Goal: Navigation & Orientation: Find specific page/section

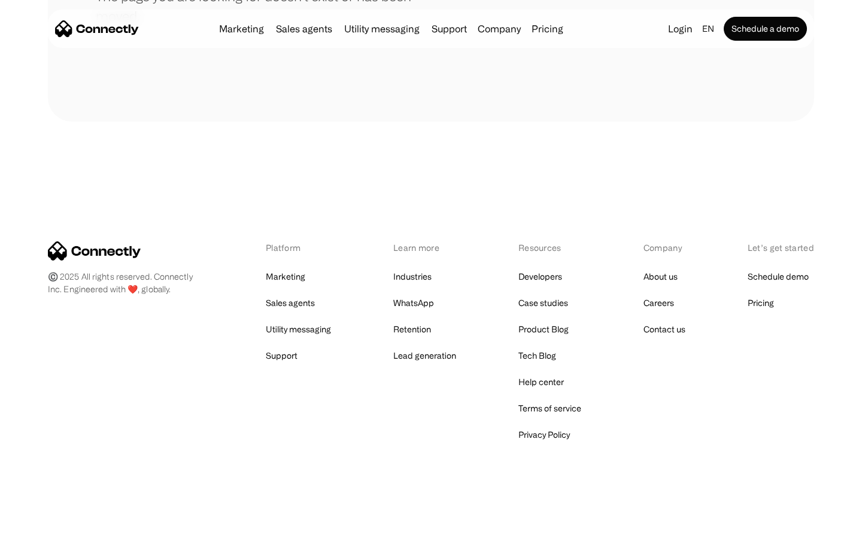
scroll to position [218, 0]
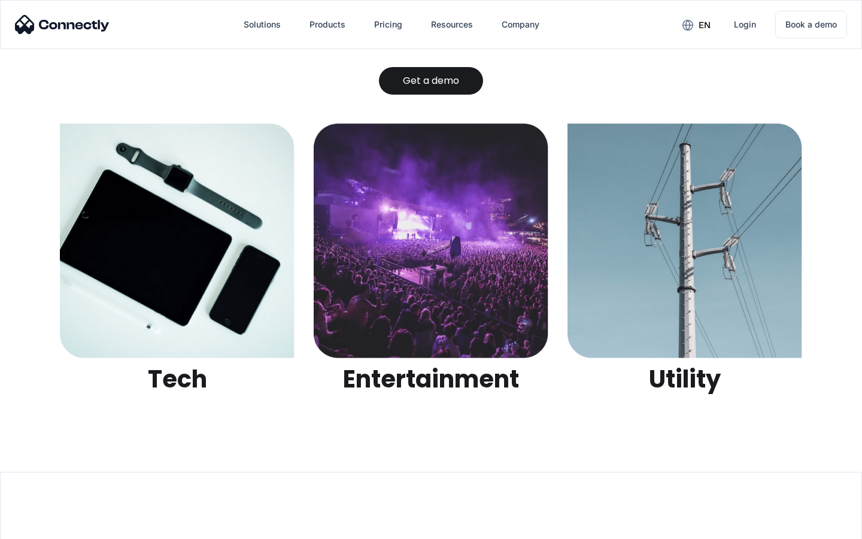
scroll to position [3775, 0]
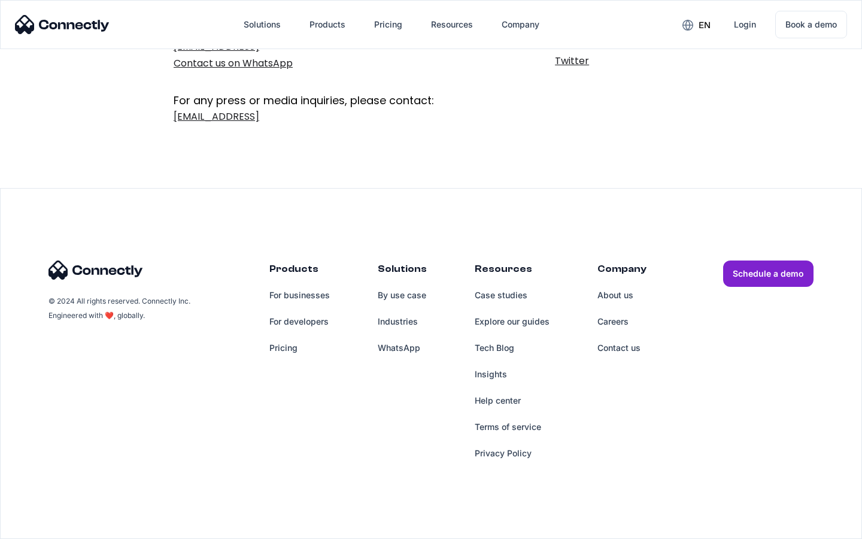
scroll to position [196, 0]
